Goal: Information Seeking & Learning: Find specific fact

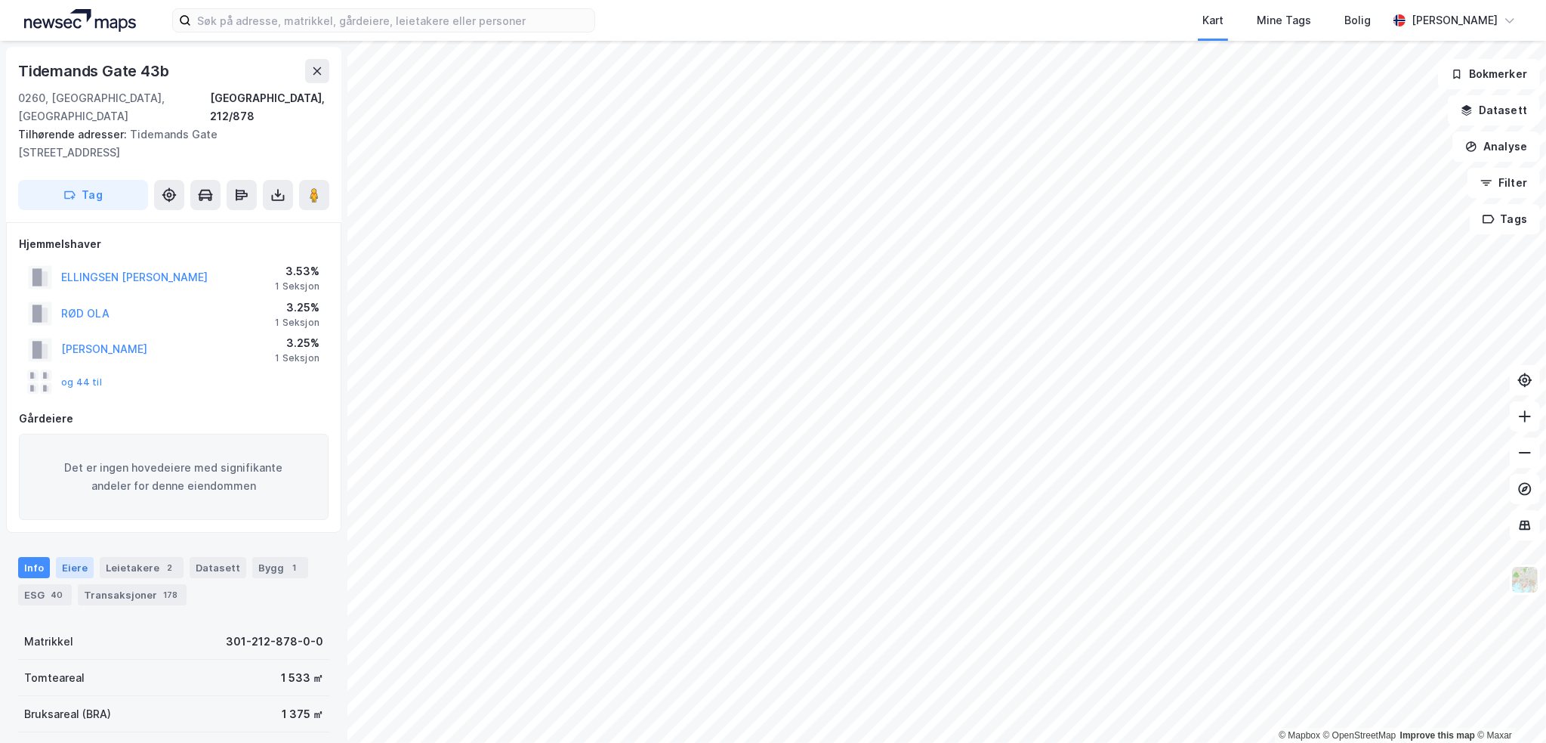
click at [70, 557] on div "Eiere" at bounding box center [75, 567] width 38 height 21
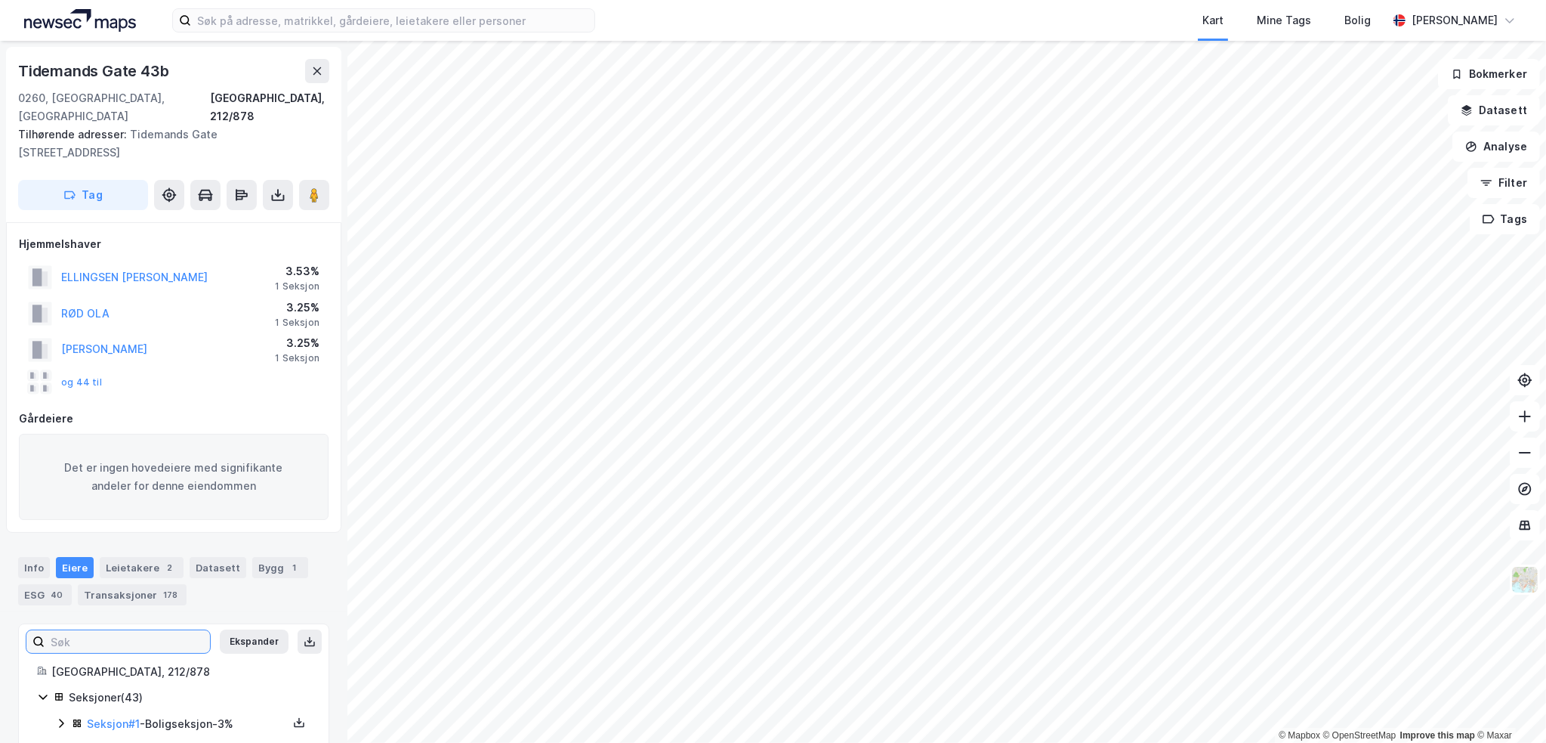
click at [108, 630] on input at bounding box center [127, 641] width 165 height 23
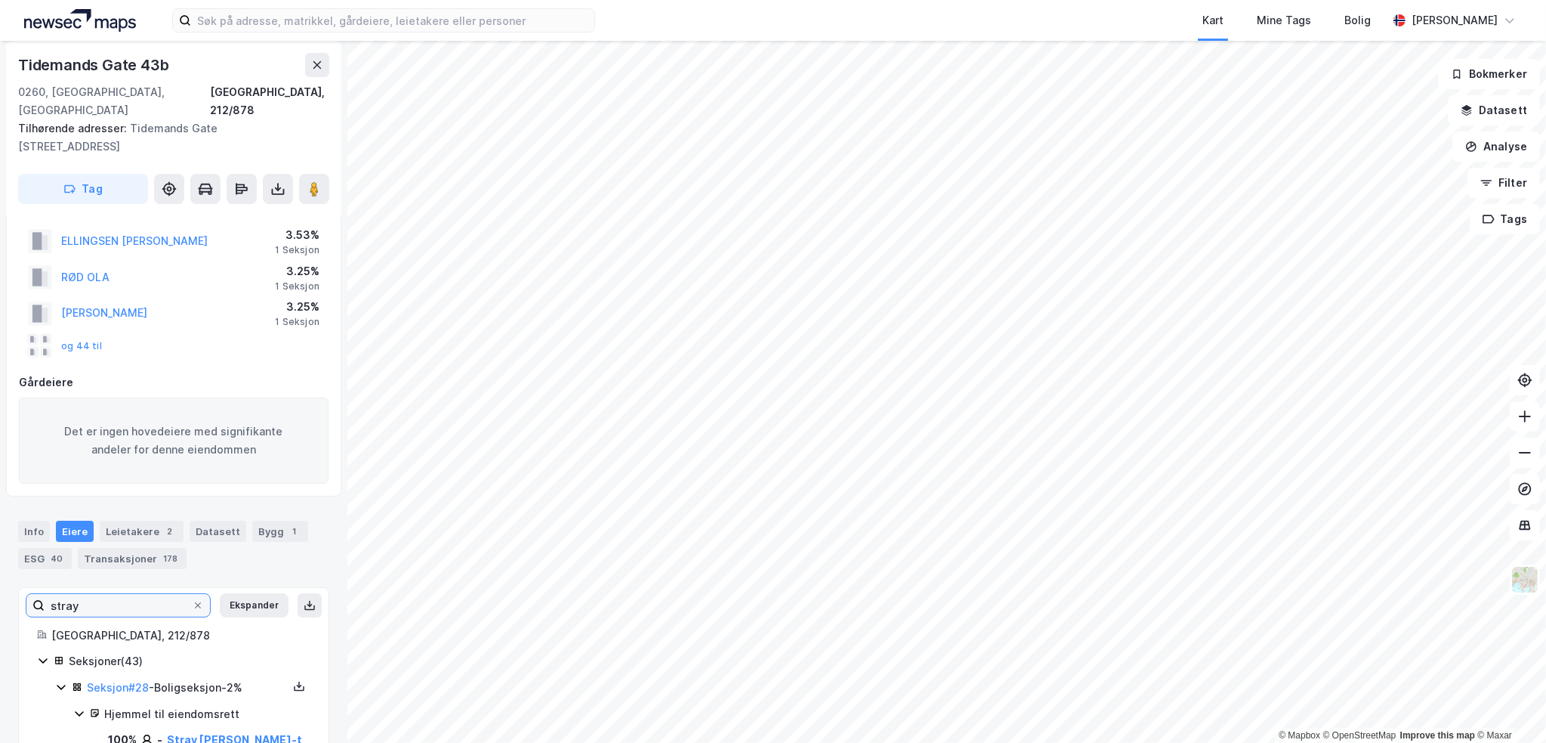
scroll to position [60, 0]
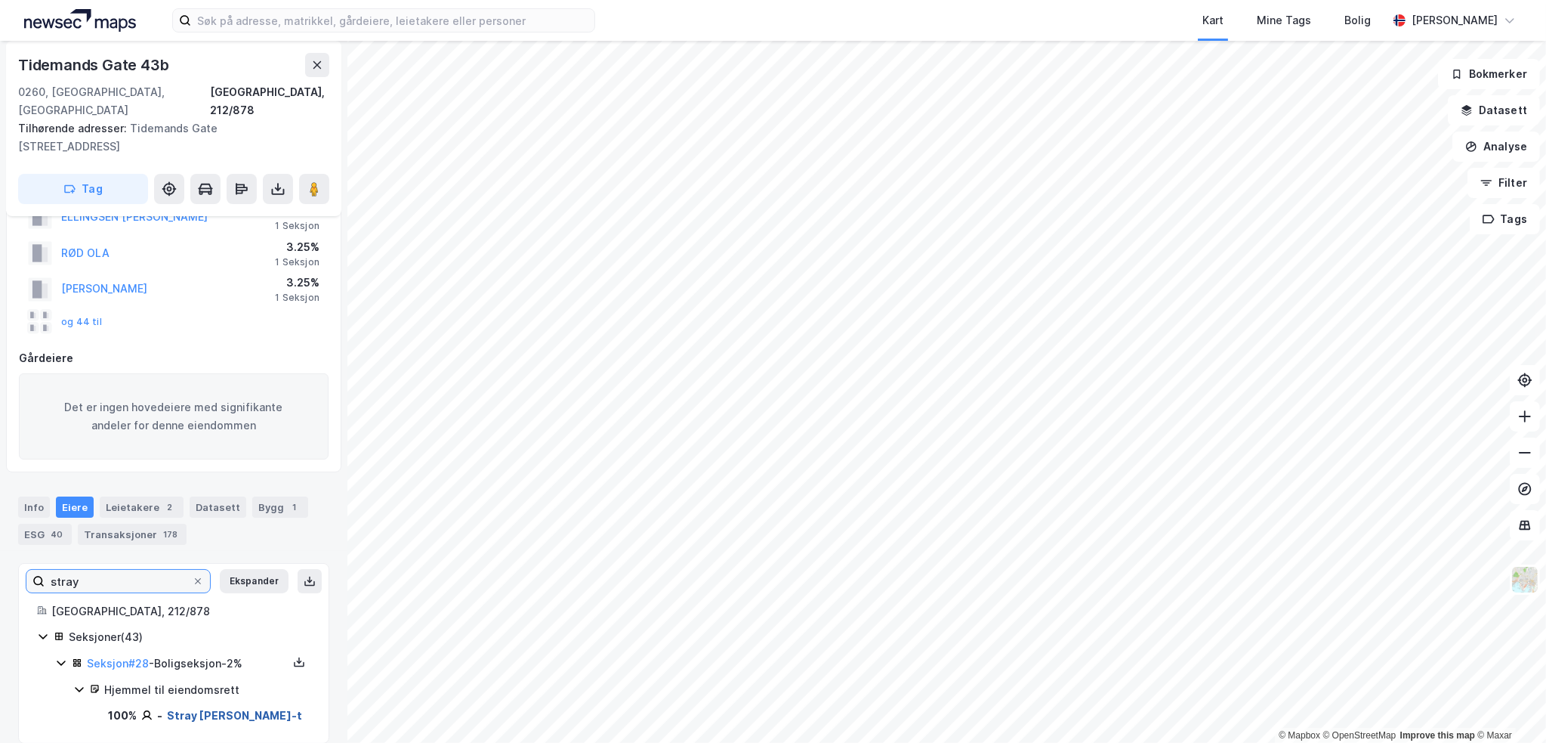
type input "stray"
click at [208, 709] on link "Stray [PERSON_NAME]-t" at bounding box center [234, 715] width 135 height 13
